Goal: Information Seeking & Learning: Learn about a topic

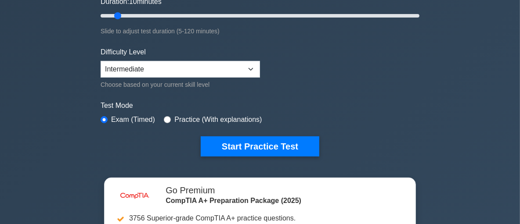
scroll to position [207, 0]
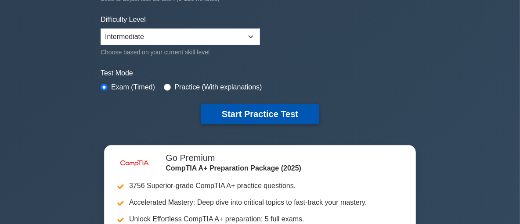
click at [231, 116] on button "Start Practice Test" at bounding box center [260, 114] width 119 height 20
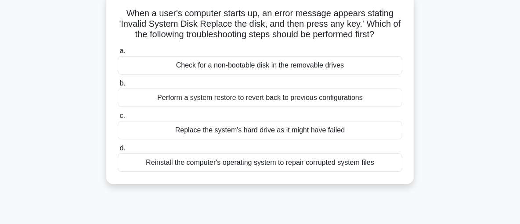
scroll to position [58, 0]
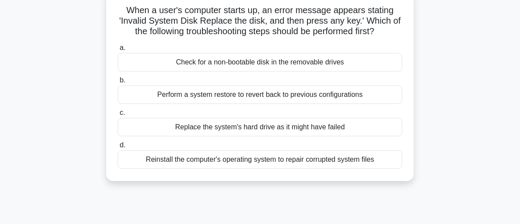
click at [319, 66] on div "Check for a non-bootable disk in the removable drives" at bounding box center [260, 62] width 285 height 18
click at [118, 51] on input "a. Check for a non-bootable disk in the removable drives" at bounding box center [118, 48] width 0 height 6
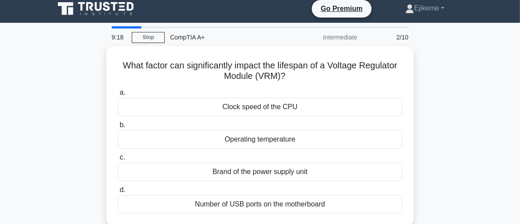
scroll to position [0, 0]
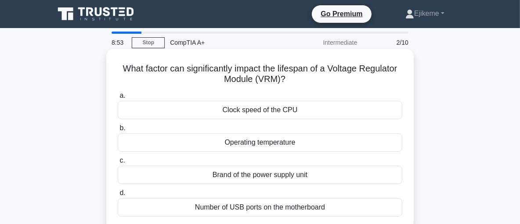
click at [247, 144] on div "Operating temperature" at bounding box center [260, 142] width 285 height 18
click at [118, 131] on input "b. Operating temperature" at bounding box center [118, 129] width 0 height 6
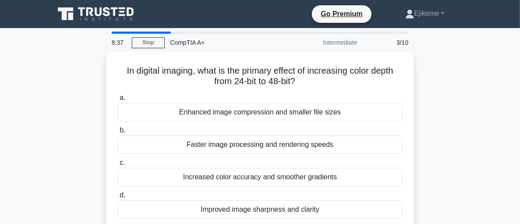
click at [247, 144] on div "Faster image processing and rendering speeds" at bounding box center [260, 145] width 285 height 18
click at [118, 133] on input "b. Faster image processing and rendering speeds" at bounding box center [118, 131] width 0 height 6
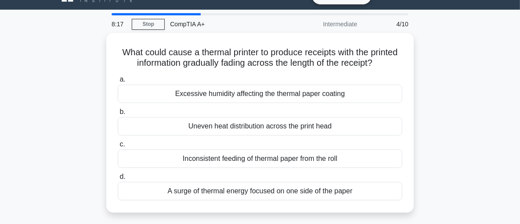
scroll to position [19, 0]
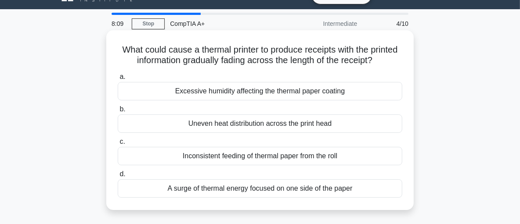
click at [298, 133] on div "Uneven heat distribution across the print head" at bounding box center [260, 124] width 285 height 18
click at [118, 112] on input "b. Uneven heat distribution across the print head" at bounding box center [118, 110] width 0 height 6
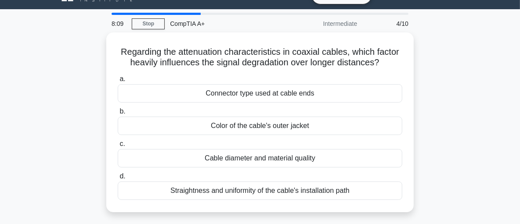
scroll to position [0, 0]
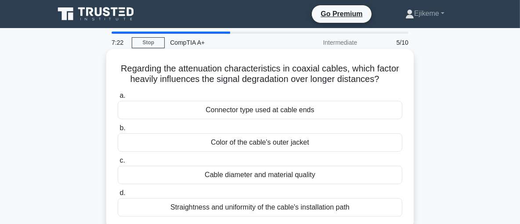
click at [284, 209] on div "Straightness and uniformity of the cable's installation path" at bounding box center [260, 207] width 285 height 18
click at [118, 196] on input "d. Straightness and uniformity of the cable's installation path" at bounding box center [118, 194] width 0 height 6
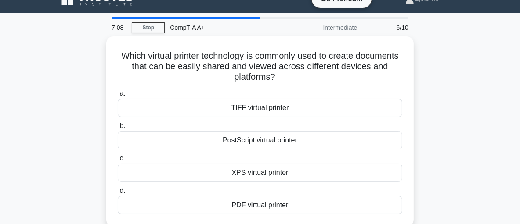
scroll to position [22, 0]
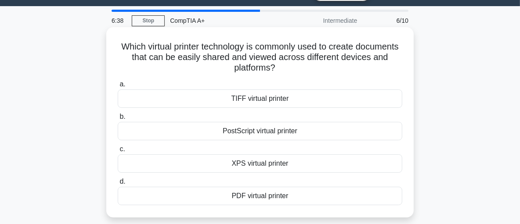
click at [290, 98] on div "TIFF virtual printer" at bounding box center [260, 99] width 285 height 18
click at [118, 87] on input "a. TIFF virtual printer" at bounding box center [118, 85] width 0 height 6
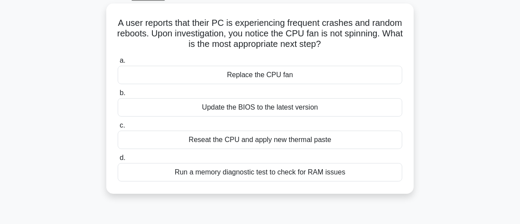
scroll to position [50, 0]
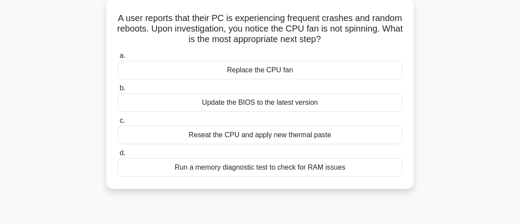
click at [301, 68] on div "Replace the CPU fan" at bounding box center [260, 70] width 285 height 18
click at [118, 59] on input "a. Replace the CPU fan" at bounding box center [118, 56] width 0 height 6
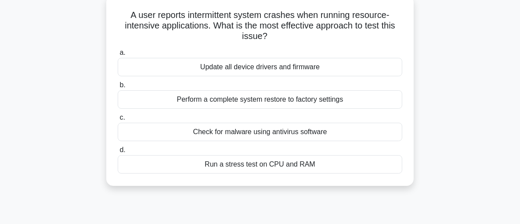
scroll to position [53, 0]
click at [331, 172] on div "Run a stress test on CPU and RAM" at bounding box center [260, 165] width 285 height 18
click at [118, 154] on input "d. Run a stress test on CPU and RAM" at bounding box center [118, 151] width 0 height 6
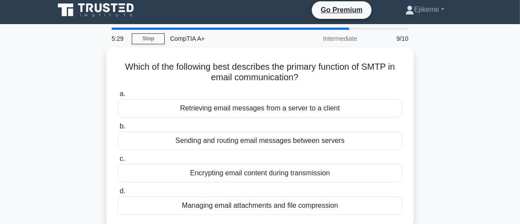
scroll to position [0, 0]
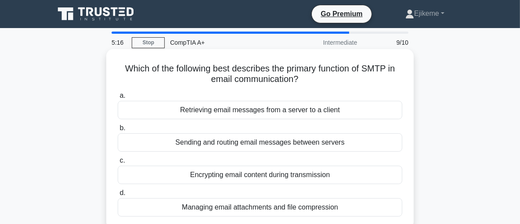
click at [275, 142] on div "Sending and routing email messages between servers" at bounding box center [260, 142] width 285 height 18
click at [118, 131] on input "b. Sending and routing email messages between servers" at bounding box center [118, 129] width 0 height 6
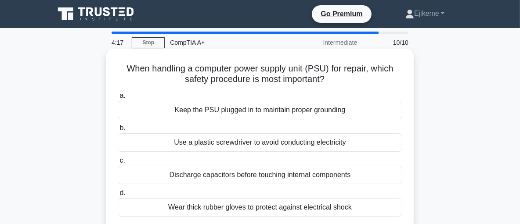
click at [245, 182] on div "Discharge capacitors before touching internal components" at bounding box center [260, 175] width 285 height 18
click at [118, 164] on input "c. Discharge capacitors before touching internal components" at bounding box center [118, 161] width 0 height 6
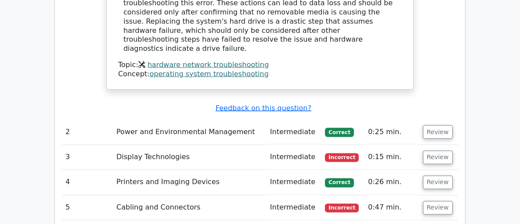
scroll to position [1085, 0]
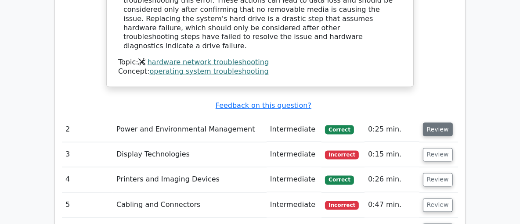
click at [441, 123] on button "Review" at bounding box center [438, 130] width 30 height 14
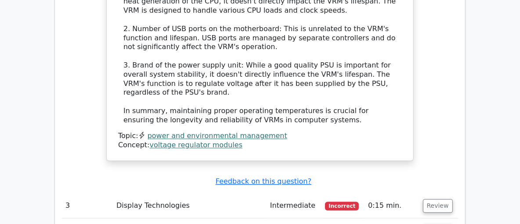
scroll to position [1535, 0]
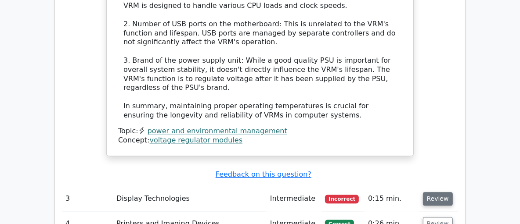
click at [433, 192] on button "Review" at bounding box center [438, 199] width 30 height 14
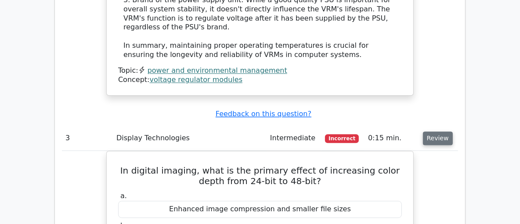
scroll to position [1601, 0]
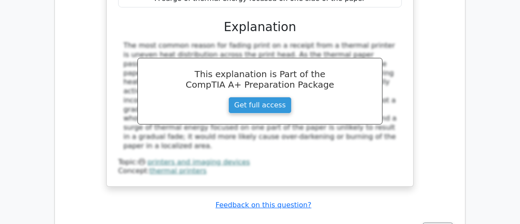
scroll to position [2408, 0]
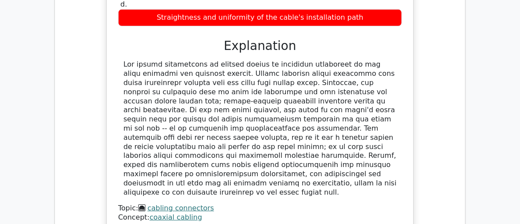
scroll to position [2795, 0]
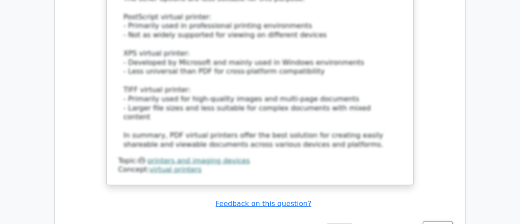
scroll to position [3430, 0]
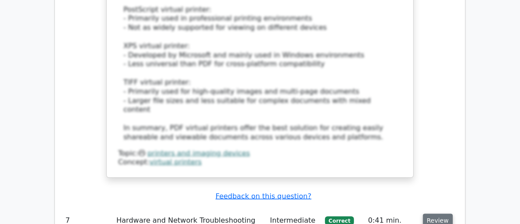
click at [438, 214] on button "Review" at bounding box center [438, 221] width 30 height 14
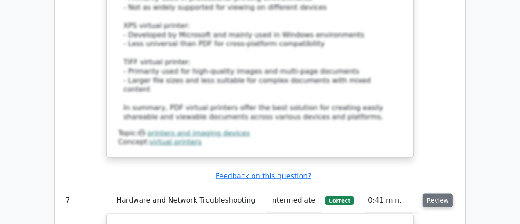
scroll to position [3462, 0]
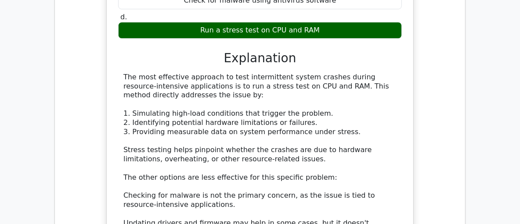
scroll to position [4324, 0]
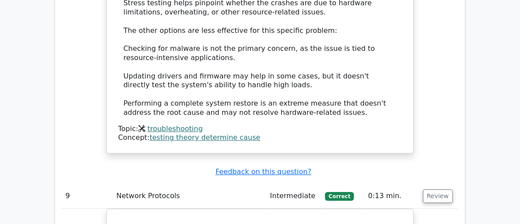
scroll to position [4473, 0]
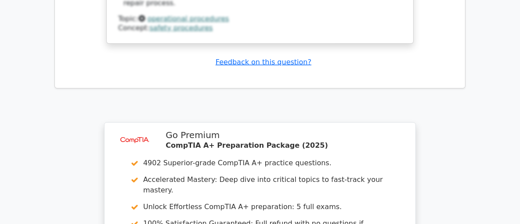
scroll to position [5582, 0]
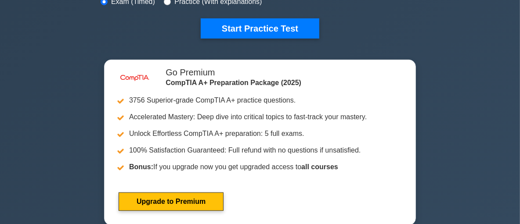
scroll to position [285, 0]
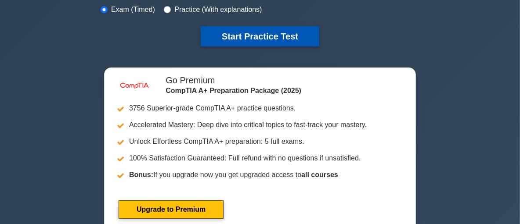
click at [226, 35] on button "Start Practice Test" at bounding box center [260, 36] width 119 height 20
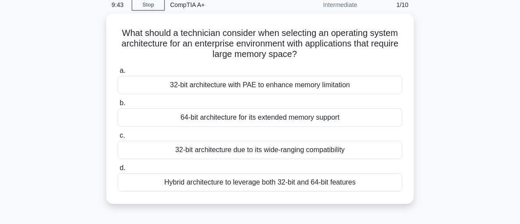
scroll to position [40, 0]
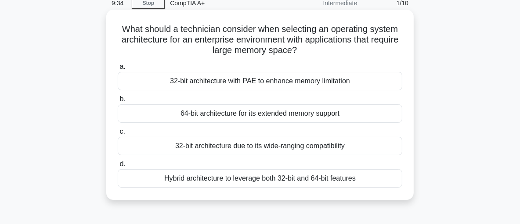
click at [370, 113] on div "64-bit architecture for its extended memory support" at bounding box center [260, 113] width 285 height 18
click at [118, 102] on input "b. 64-bit architecture for its extended memory support" at bounding box center [118, 100] width 0 height 6
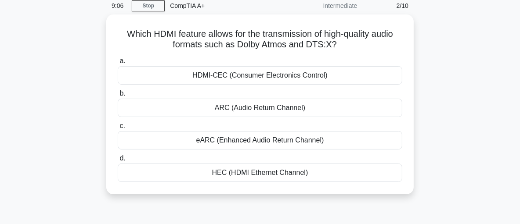
scroll to position [37, 0]
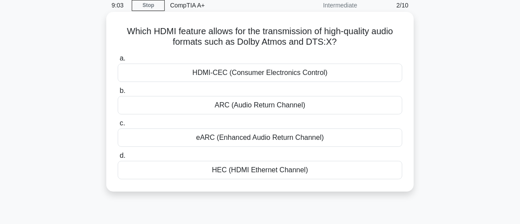
click at [350, 166] on div "HEC (HDMI Ethernet Channel)" at bounding box center [260, 170] width 285 height 18
click at [118, 159] on input "d. HEC (HDMI Ethernet Channel)" at bounding box center [118, 156] width 0 height 6
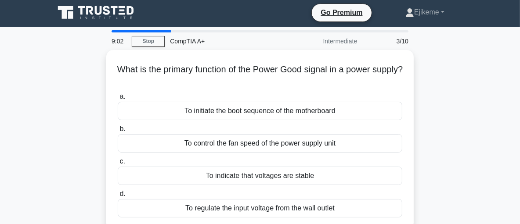
scroll to position [0, 0]
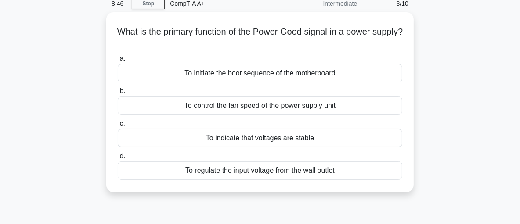
scroll to position [40, 0]
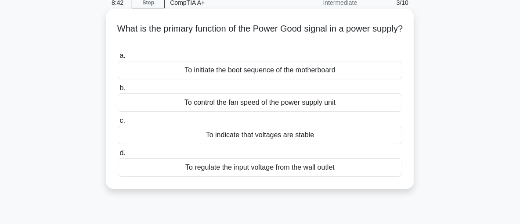
click at [412, 142] on div "What is the primary function of the Power Good signal in a power supply? .spinn…" at bounding box center [259, 99] width 307 height 180
click at [383, 141] on div "To indicate that voltages are stable" at bounding box center [260, 135] width 285 height 18
click at [118, 124] on input "c. To indicate that voltages are stable" at bounding box center [118, 121] width 0 height 6
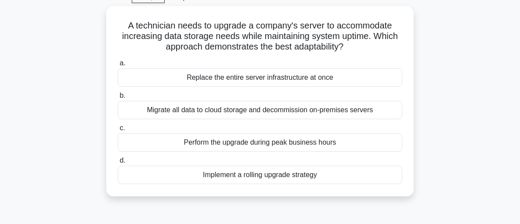
scroll to position [46, 0]
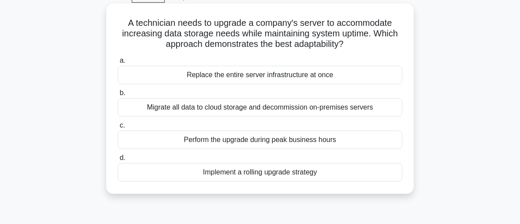
click at [390, 182] on div "Implement a rolling upgrade strategy" at bounding box center [260, 172] width 285 height 18
click at [118, 161] on input "d. Implement a rolling upgrade strategy" at bounding box center [118, 158] width 0 height 6
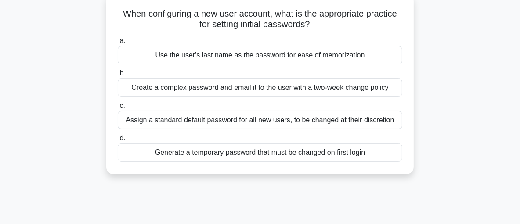
scroll to position [61, 0]
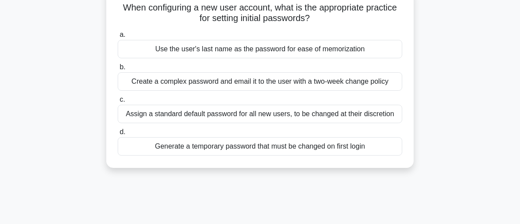
click at [399, 150] on div "Generate a temporary password that must be changed on first login" at bounding box center [260, 146] width 285 height 18
click at [118, 135] on input "d. Generate a temporary password that must be changed on first login" at bounding box center [118, 133] width 0 height 6
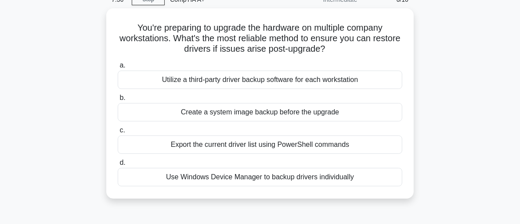
scroll to position [47, 0]
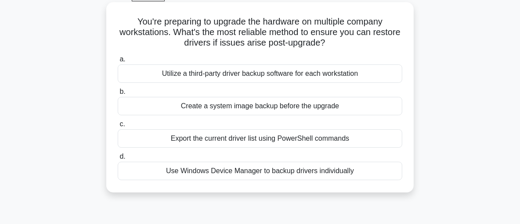
click at [373, 108] on div "Create a system image backup before the upgrade" at bounding box center [260, 106] width 285 height 18
click at [118, 95] on input "b. Create a system image backup before the upgrade" at bounding box center [118, 92] width 0 height 6
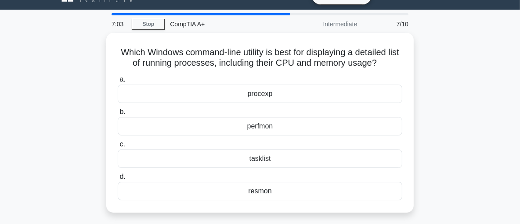
scroll to position [19, 0]
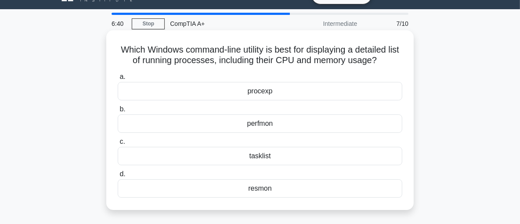
click at [400, 131] on div "perfmon" at bounding box center [260, 124] width 285 height 18
click at [118, 112] on input "b. perfmon" at bounding box center [118, 110] width 0 height 6
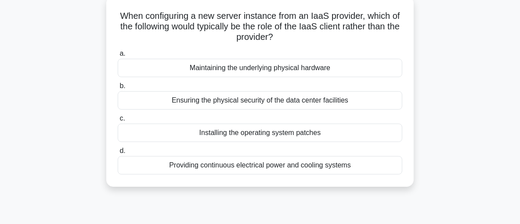
scroll to position [55, 0]
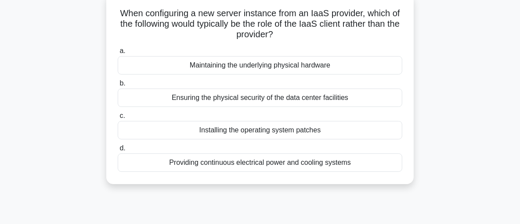
click at [382, 130] on div "Installing the operating system patches" at bounding box center [260, 130] width 285 height 18
click at [118, 119] on input "c. Installing the operating system patches" at bounding box center [118, 116] width 0 height 6
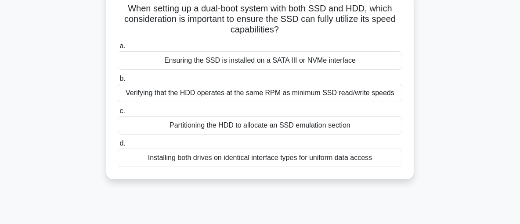
scroll to position [64, 0]
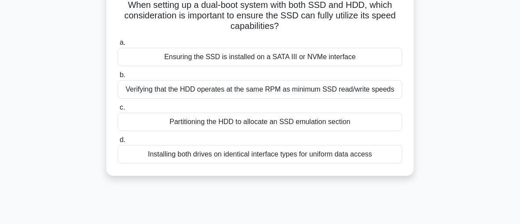
click at [399, 62] on div "Ensuring the SSD is installed on a SATA III or NVMe interface" at bounding box center [260, 57] width 285 height 18
click at [118, 46] on input "a. Ensuring the SSD is installed on a SATA III or NVMe interface" at bounding box center [118, 43] width 0 height 6
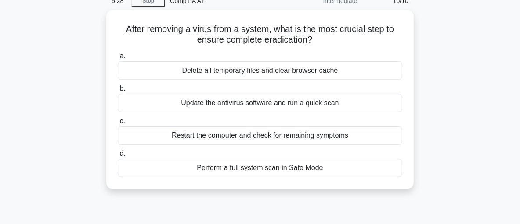
scroll to position [43, 0]
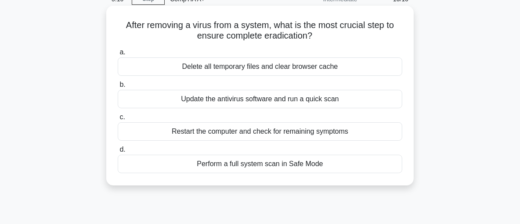
click at [375, 173] on div "Perform a full system scan in Safe Mode" at bounding box center [260, 164] width 285 height 18
click at [118, 153] on input "d. Perform a full system scan in Safe Mode" at bounding box center [118, 150] width 0 height 6
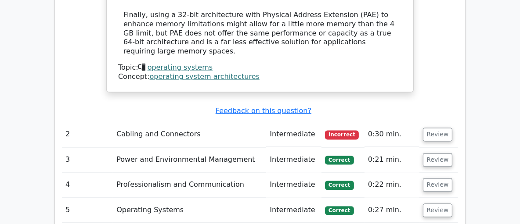
scroll to position [1118, 0]
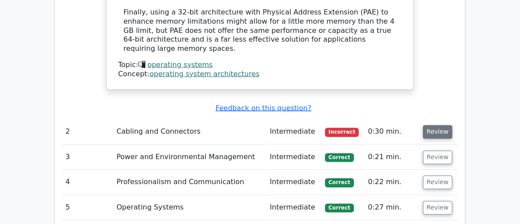
click at [436, 126] on button "Review" at bounding box center [438, 133] width 30 height 14
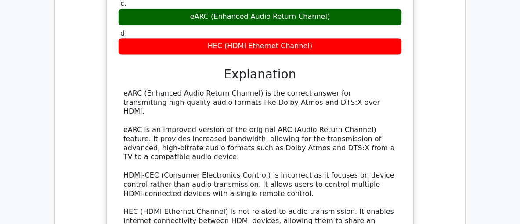
scroll to position [1365, 0]
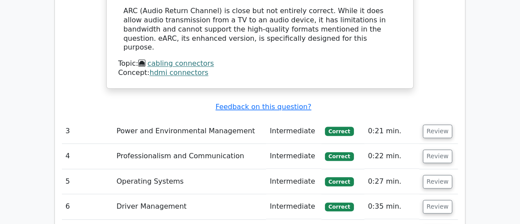
scroll to position [1605, 0]
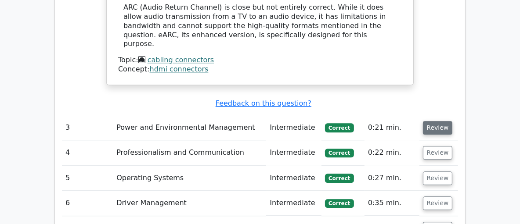
click at [439, 121] on button "Review" at bounding box center [438, 128] width 30 height 14
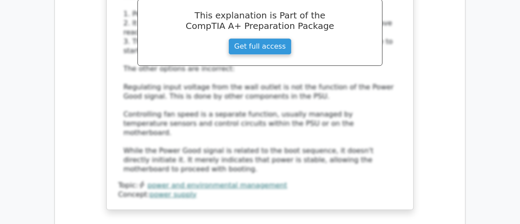
scroll to position [1954, 0]
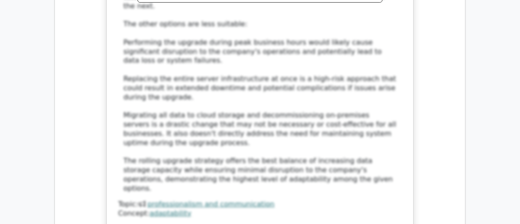
scroll to position [2515, 0]
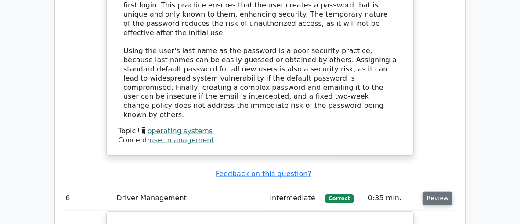
scroll to position [3022, 0]
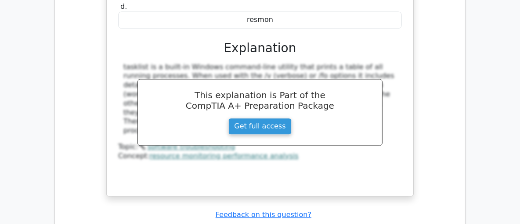
scroll to position [3921, 0]
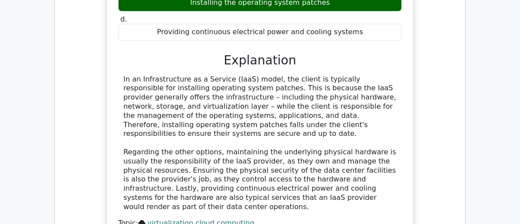
scroll to position [4297, 0]
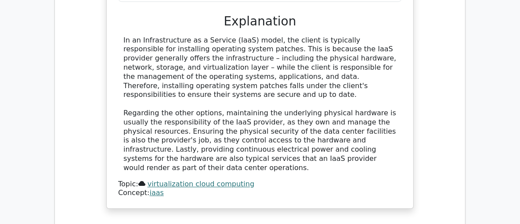
scroll to position [4339, 0]
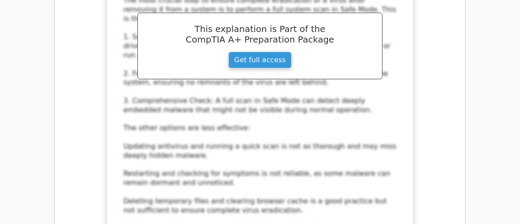
scroll to position [5262, 0]
